Goal: Communication & Community: Share content

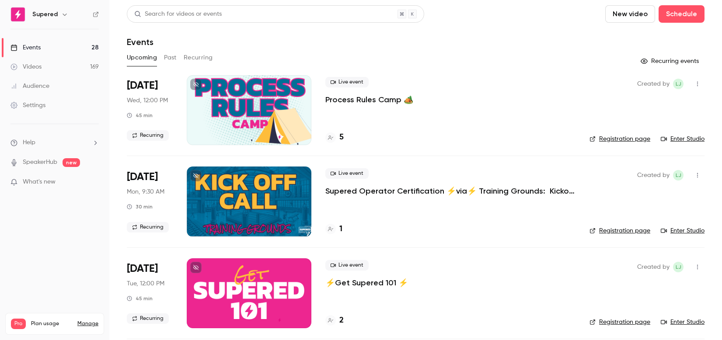
click at [168, 56] on button "Past" at bounding box center [170, 58] width 13 height 14
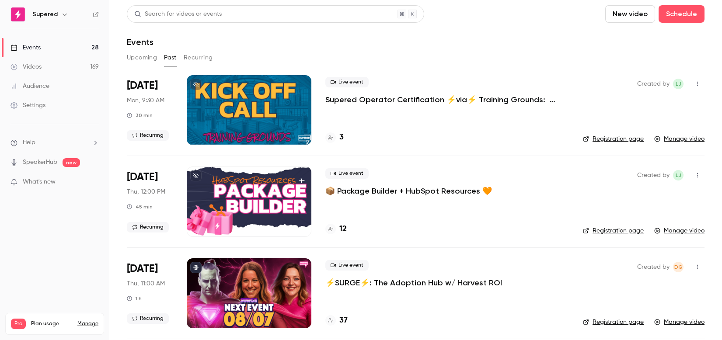
click at [698, 86] on icon "button" at bounding box center [697, 84] width 1 height 5
click at [646, 108] on div "Share" at bounding box center [664, 106] width 66 height 9
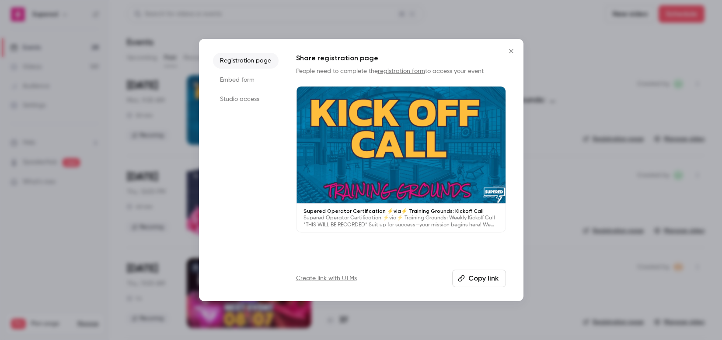
click at [482, 281] on button "Copy link" at bounding box center [479, 278] width 54 height 17
click at [513, 51] on icon "Close" at bounding box center [511, 51] width 10 height 7
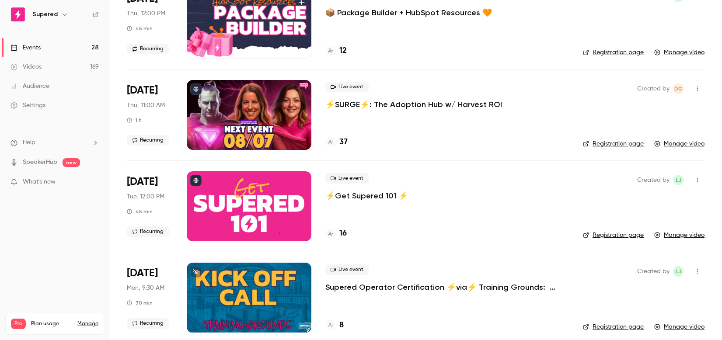
scroll to position [182, 0]
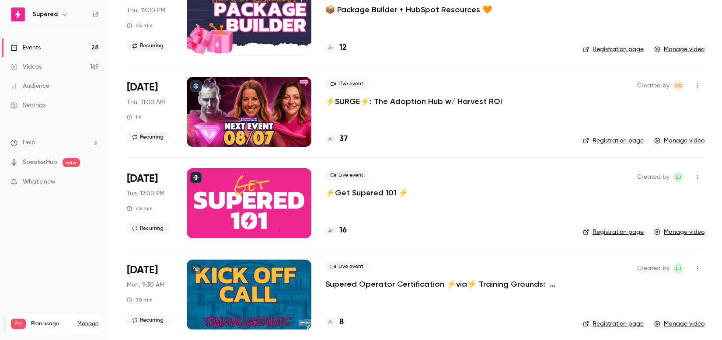
click at [698, 176] on icon "button" at bounding box center [697, 177] width 7 height 6
click at [660, 196] on div "Share" at bounding box center [664, 199] width 66 height 9
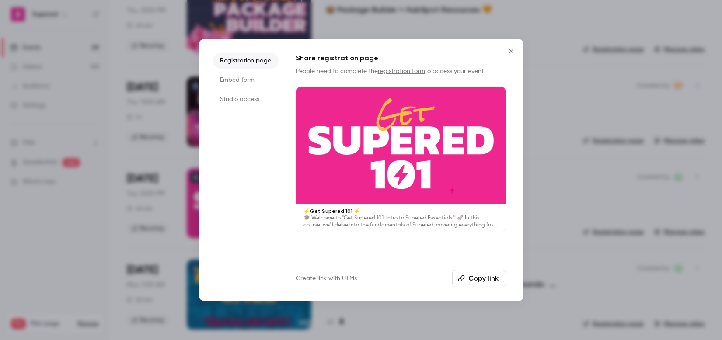
click at [486, 279] on button "Copy link" at bounding box center [479, 278] width 54 height 17
drag, startPoint x: 514, startPoint y: 52, endPoint x: 481, endPoint y: 44, distance: 33.8
click at [514, 52] on icon "Close" at bounding box center [511, 51] width 10 height 7
